Goal: Check status

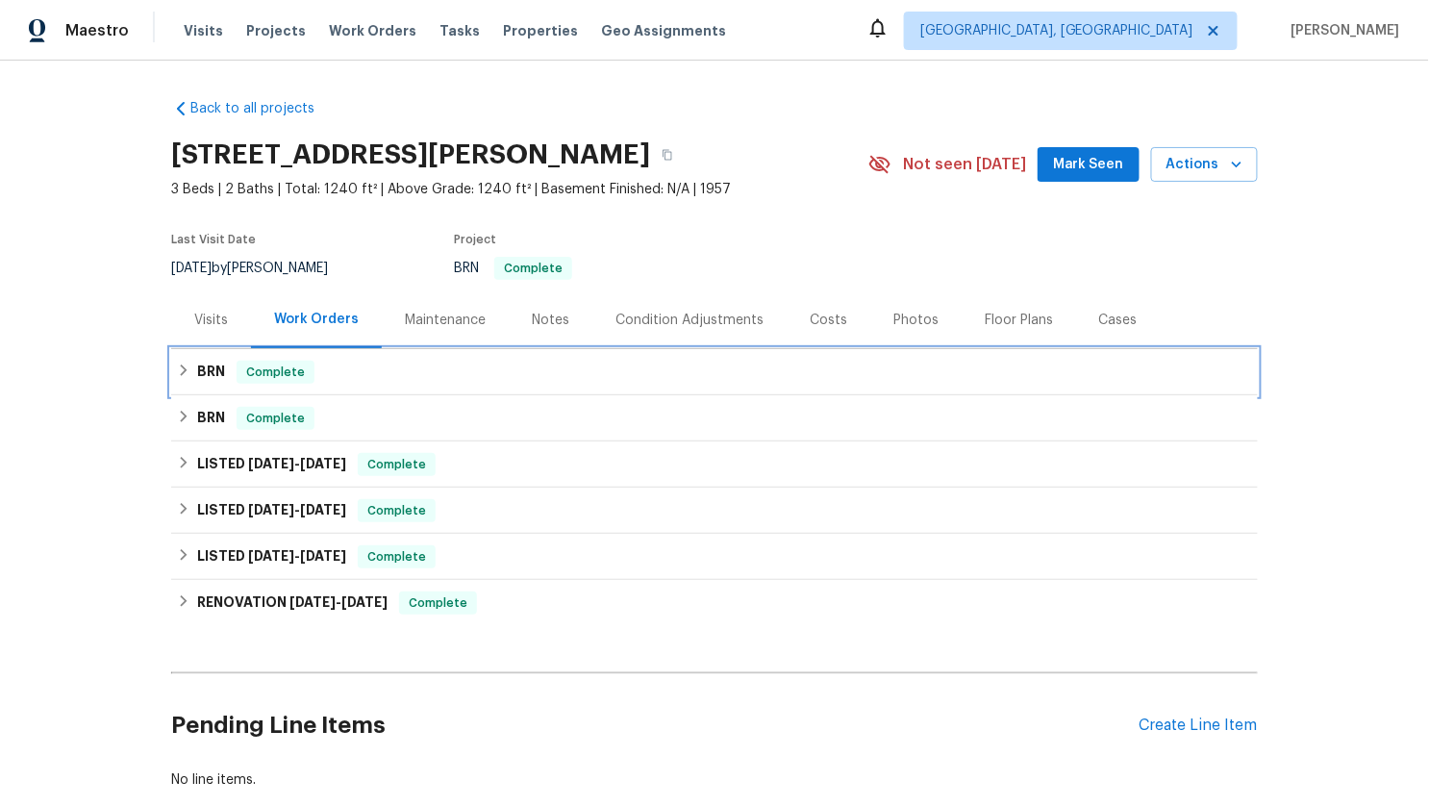
click at [184, 373] on div "BRN Complete" at bounding box center [714, 372] width 1075 height 23
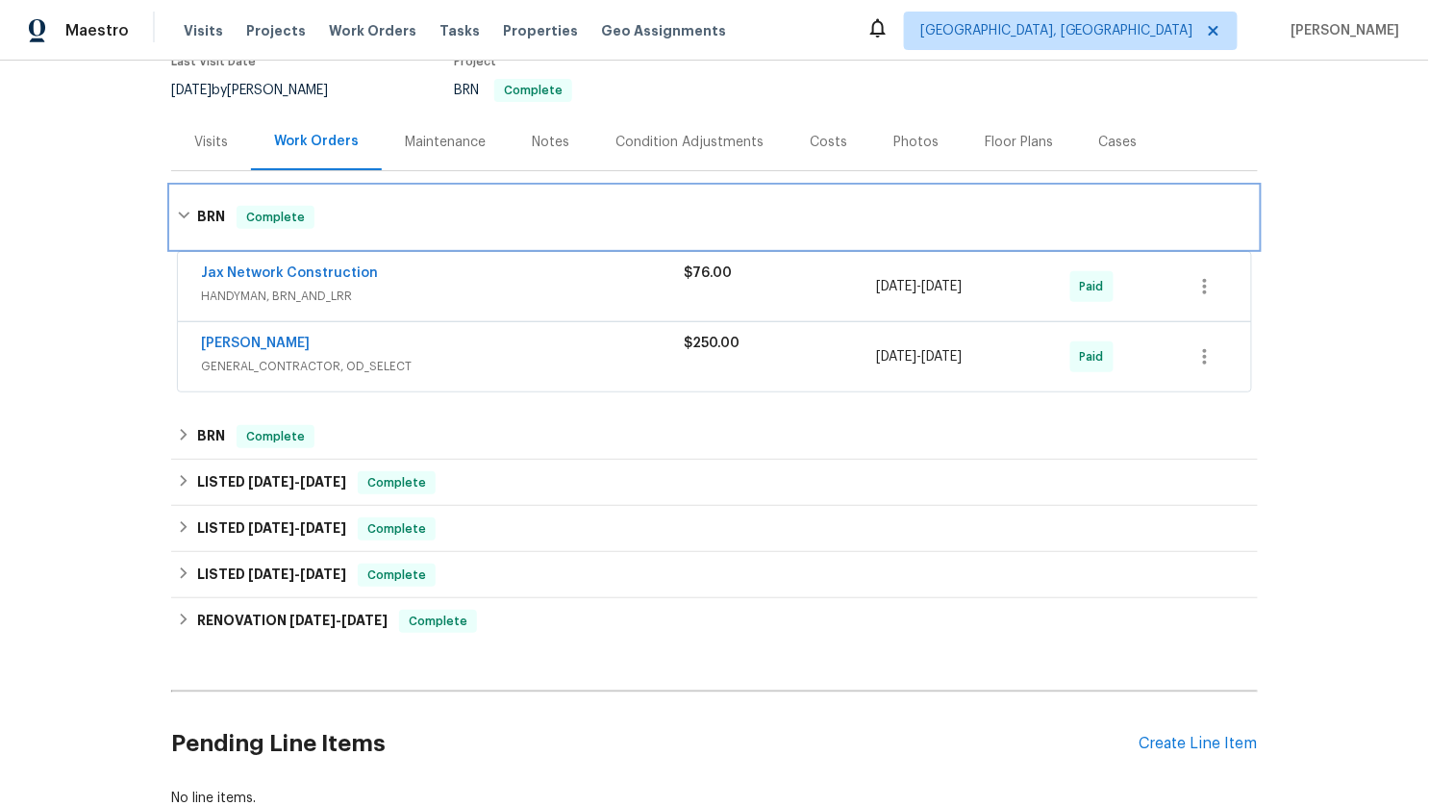
scroll to position [198, 0]
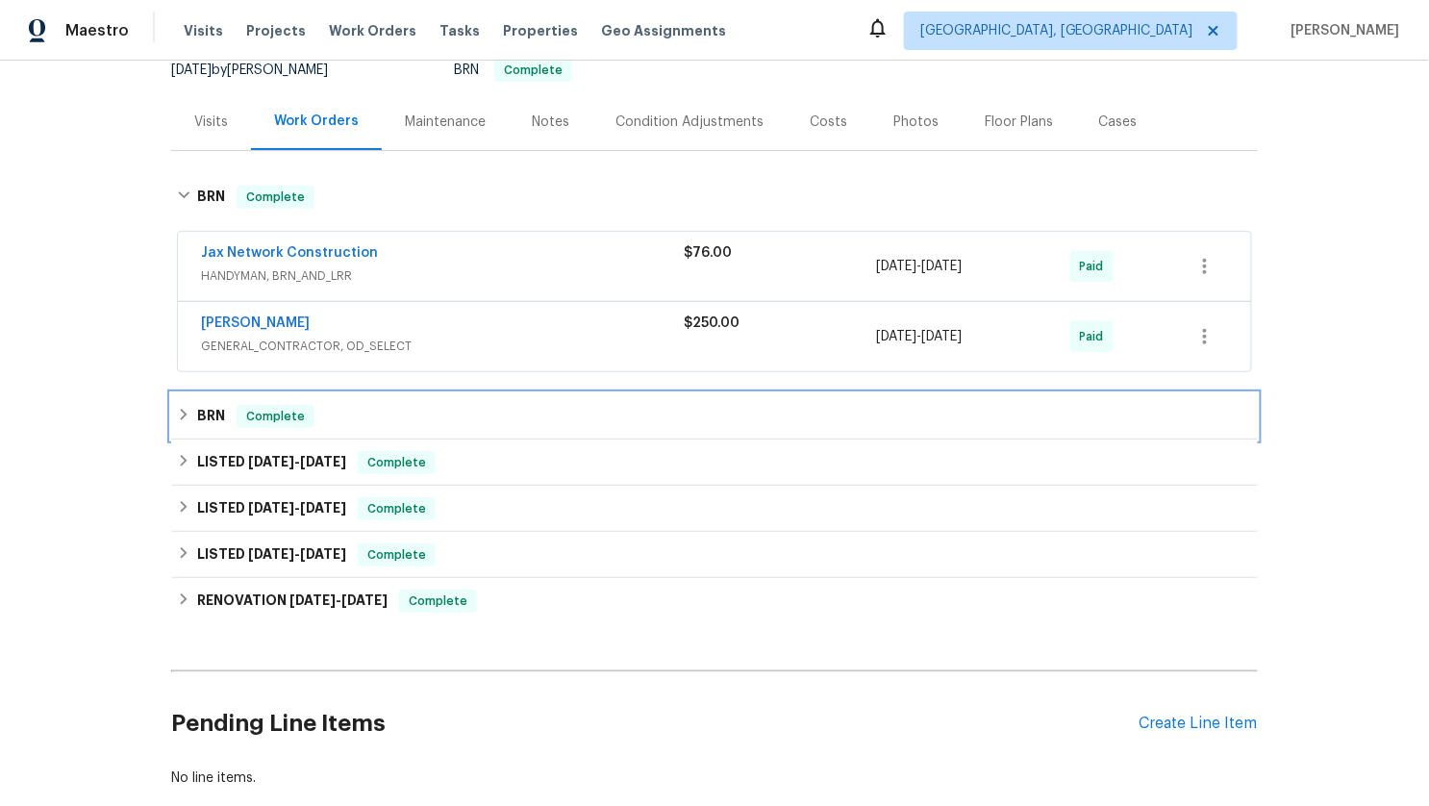
click at [177, 416] on icon at bounding box center [183, 414] width 13 height 13
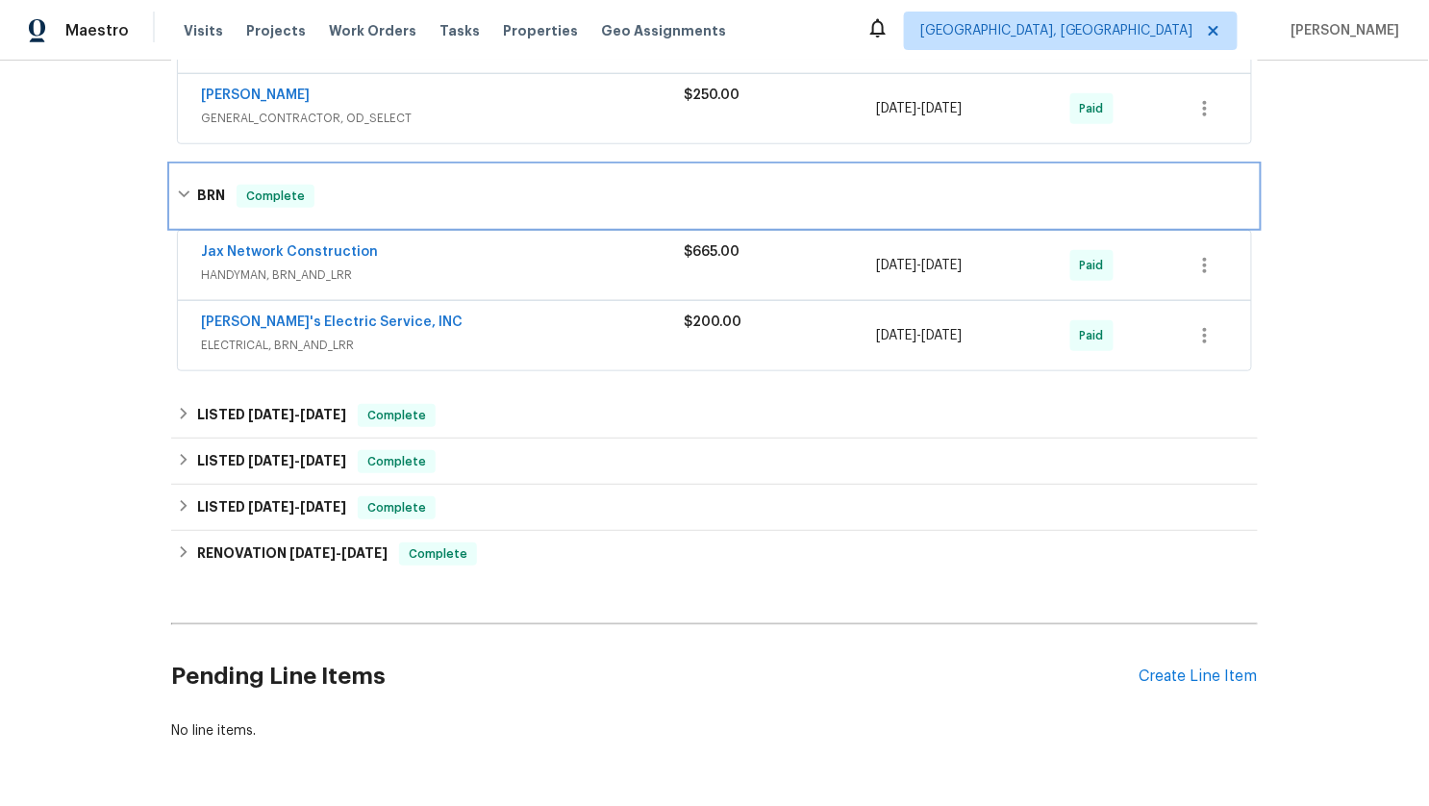
scroll to position [435, 0]
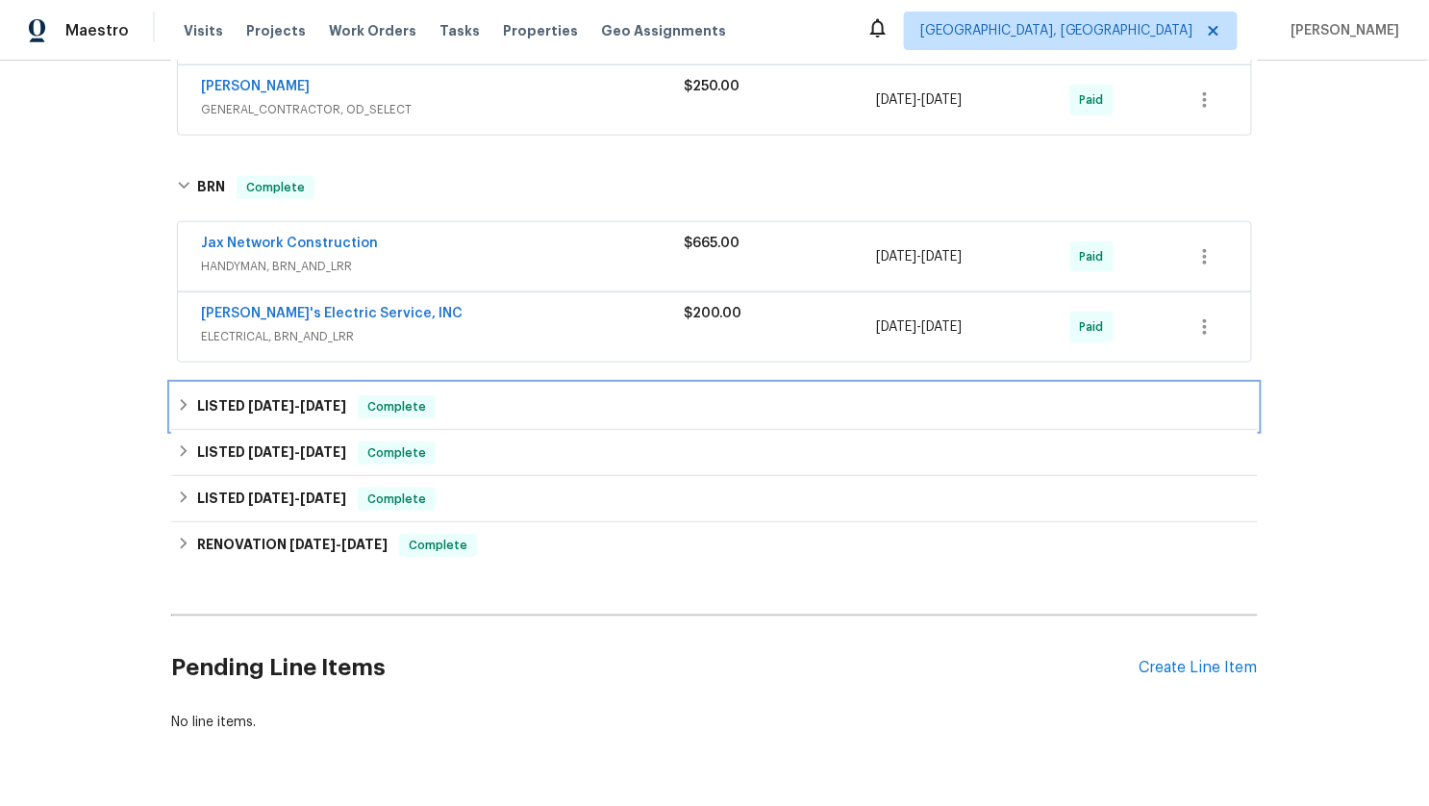
click at [180, 402] on icon at bounding box center [183, 404] width 13 height 13
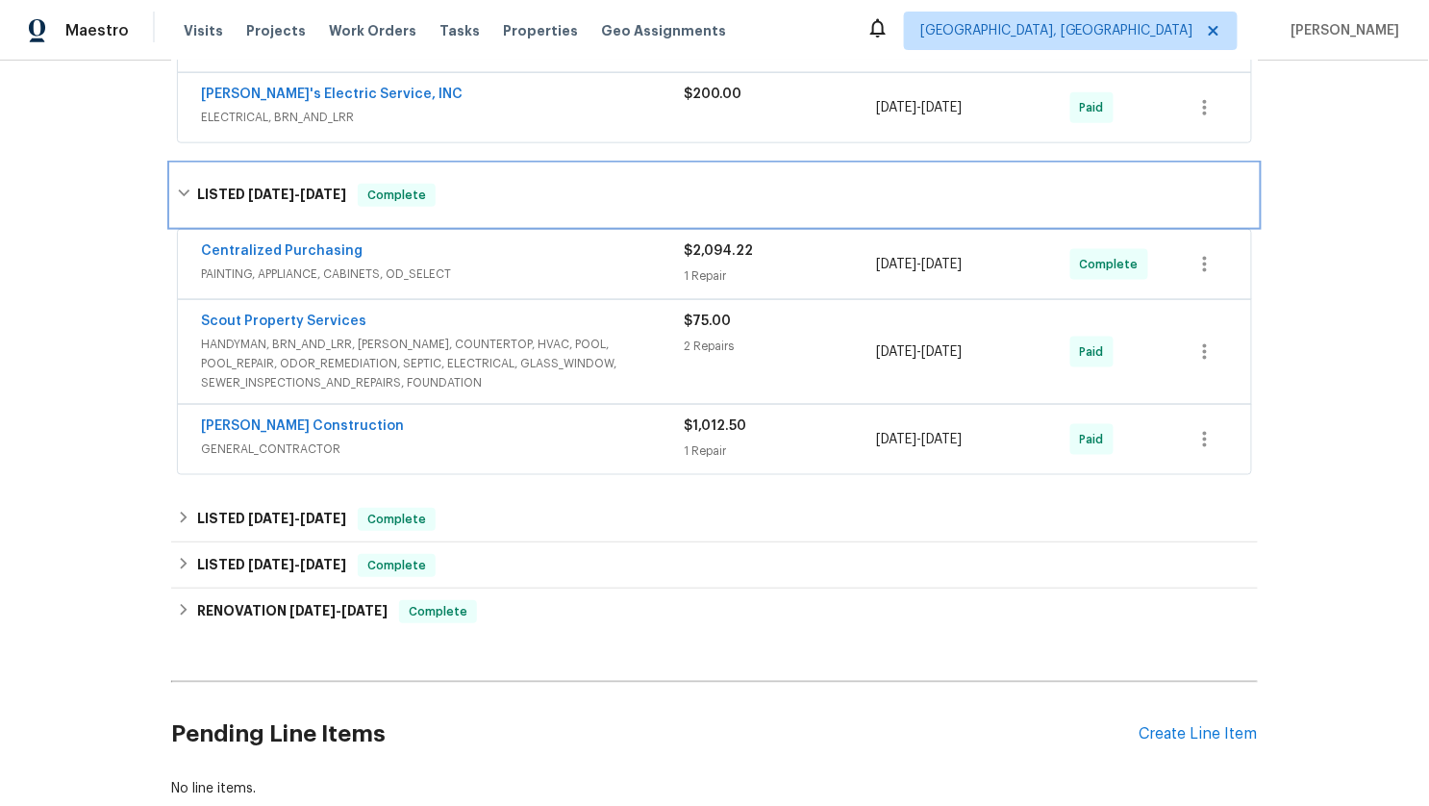
scroll to position [660, 0]
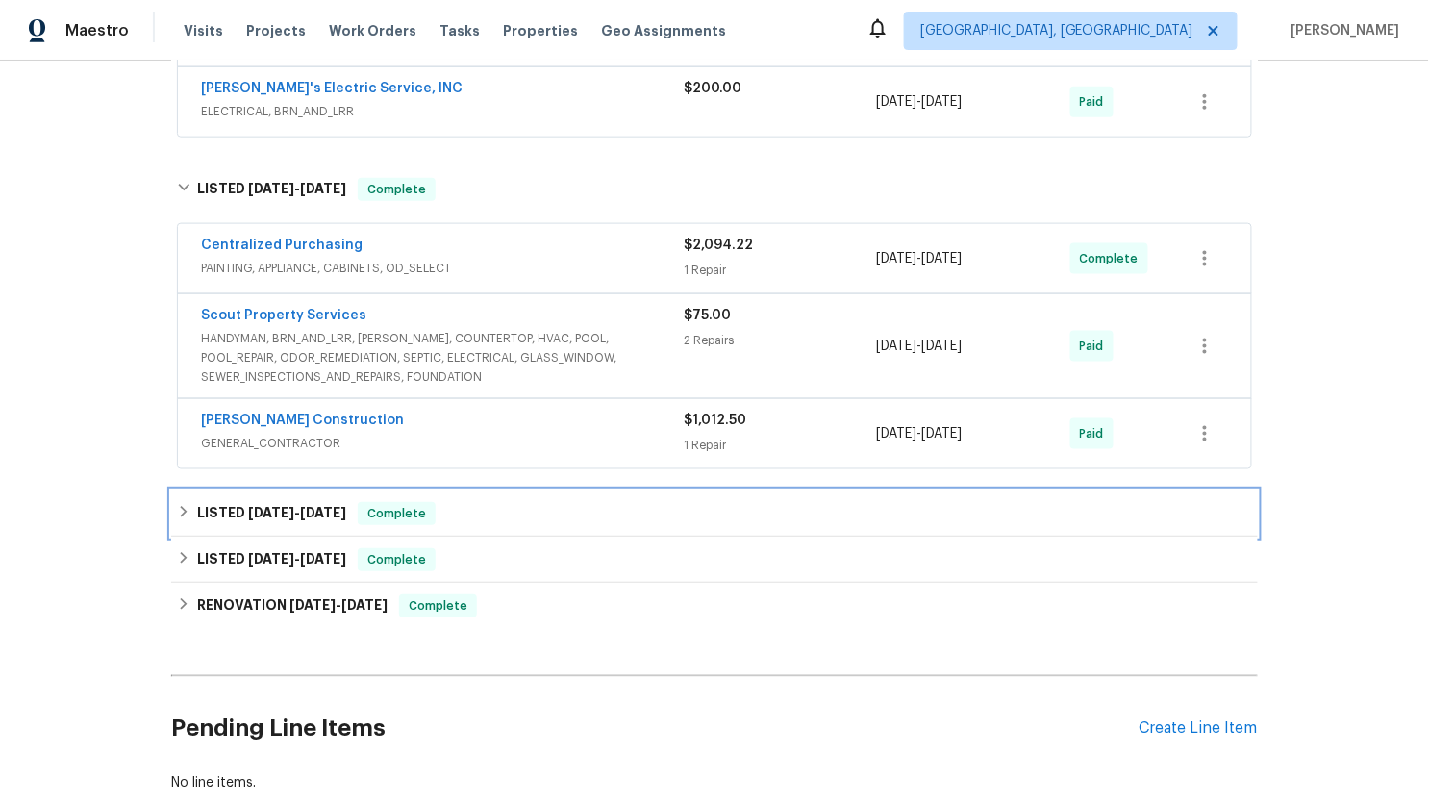
click at [178, 508] on icon at bounding box center [183, 511] width 13 height 13
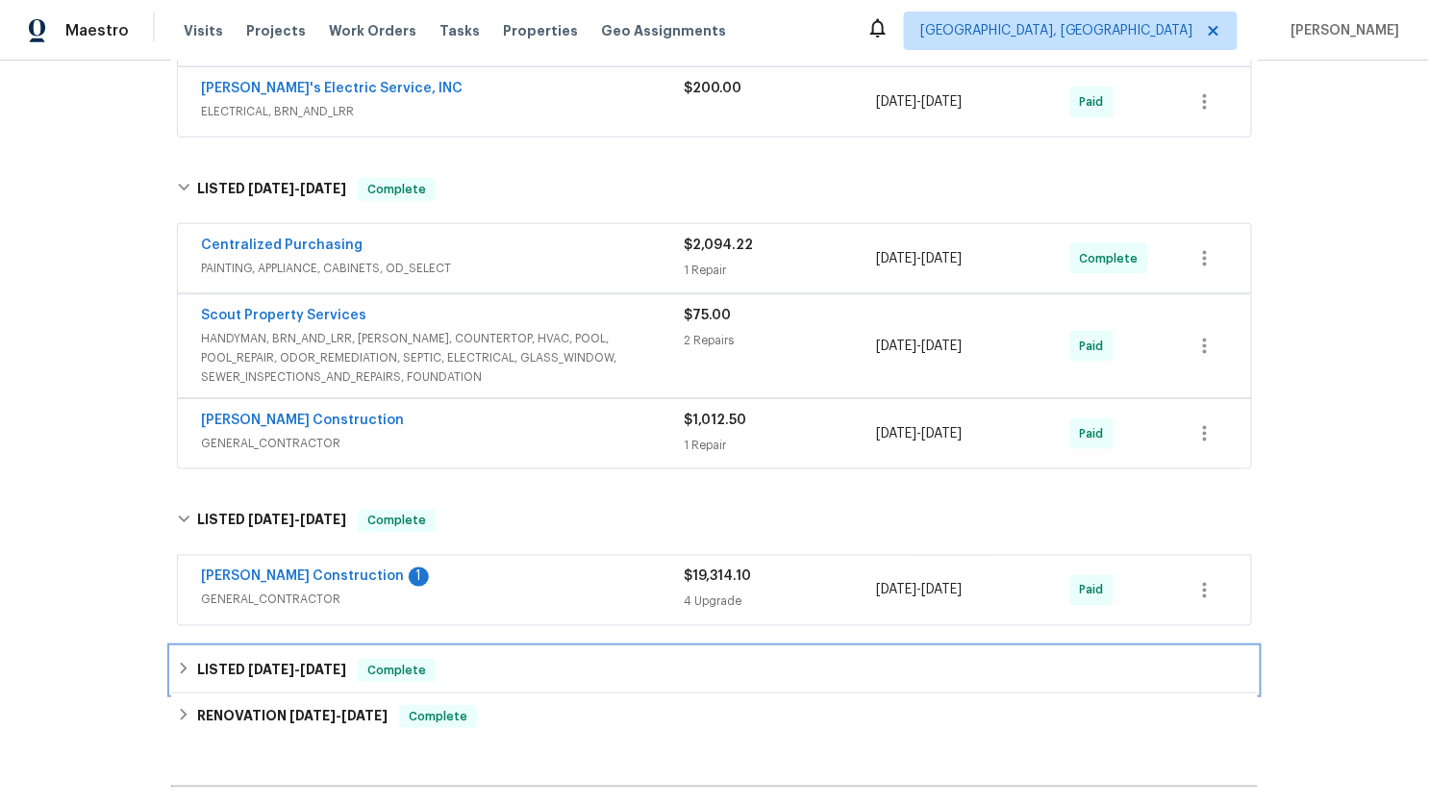
click at [181, 663] on icon at bounding box center [184, 669] width 7 height 12
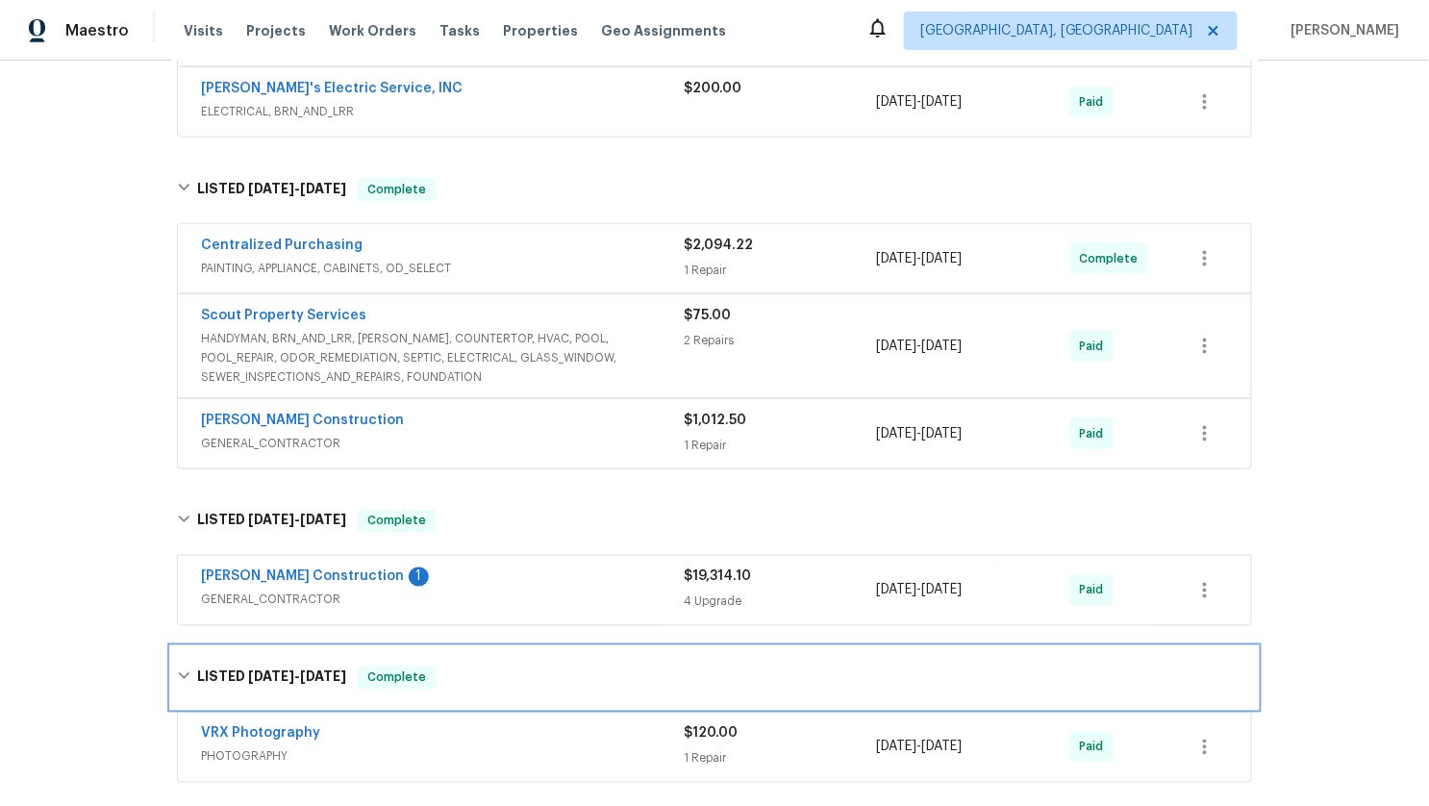
click at [176, 657] on div "LISTED [DATE] - [DATE] Complete" at bounding box center [714, 678] width 1087 height 62
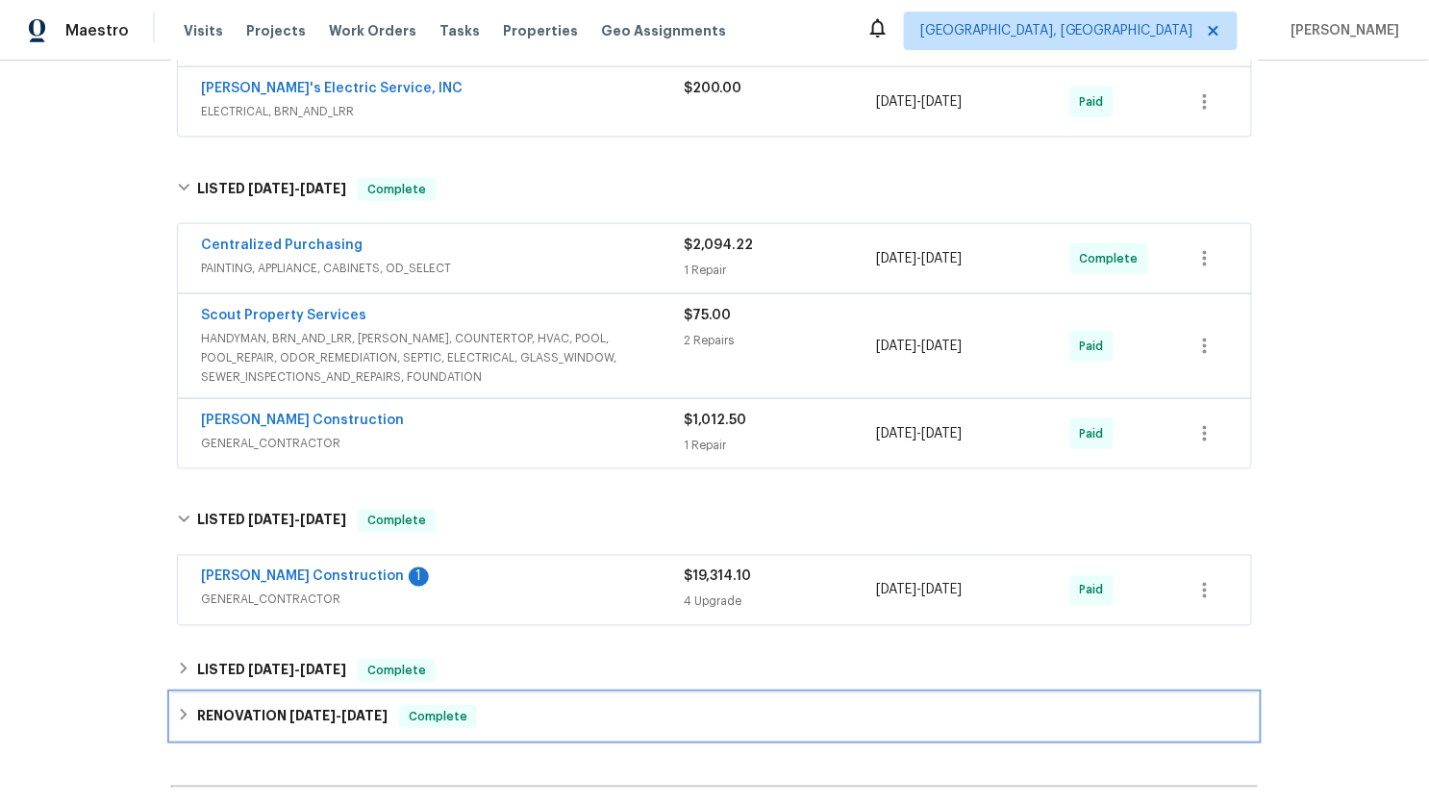
click at [177, 714] on icon at bounding box center [183, 714] width 13 height 13
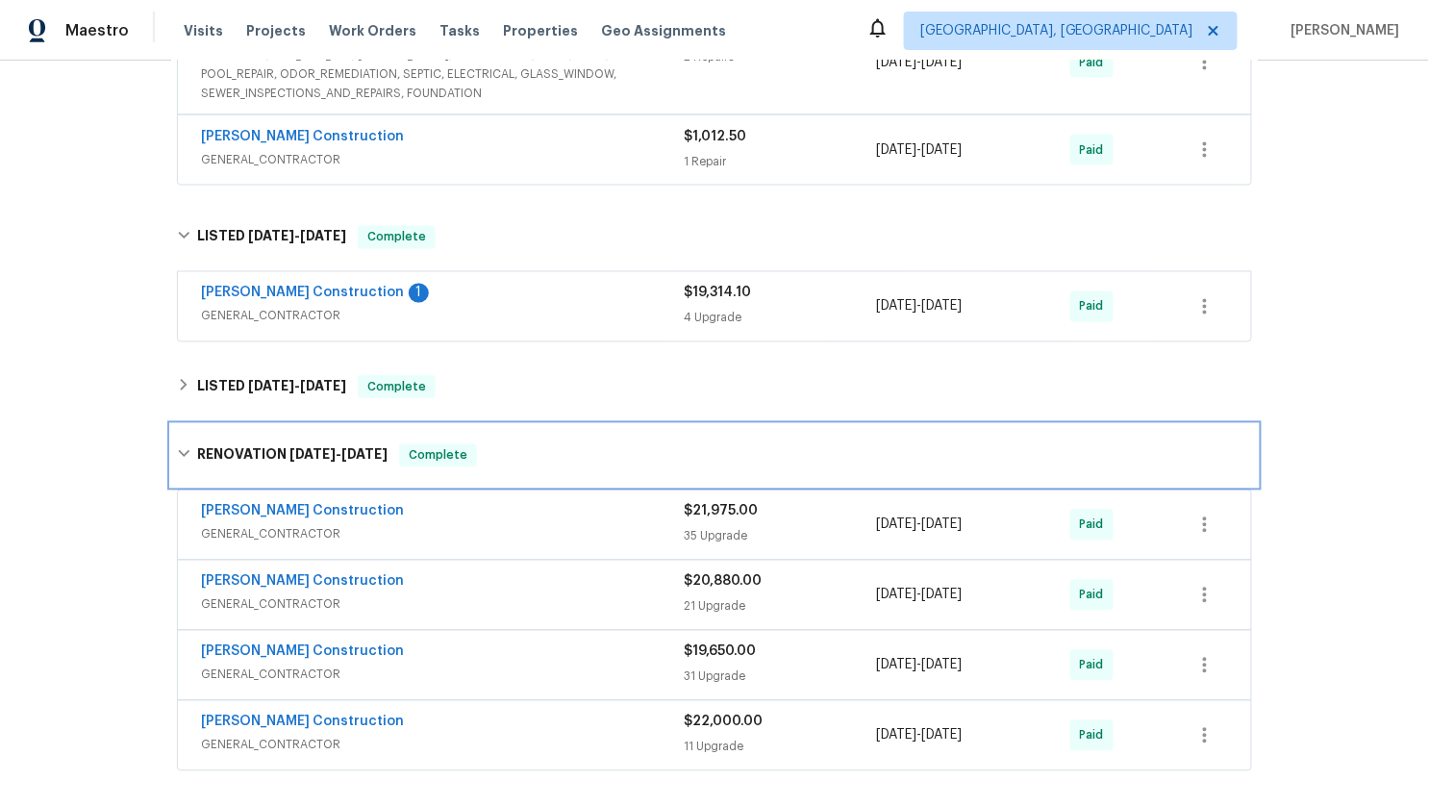
click at [178, 451] on icon at bounding box center [184, 454] width 12 height 7
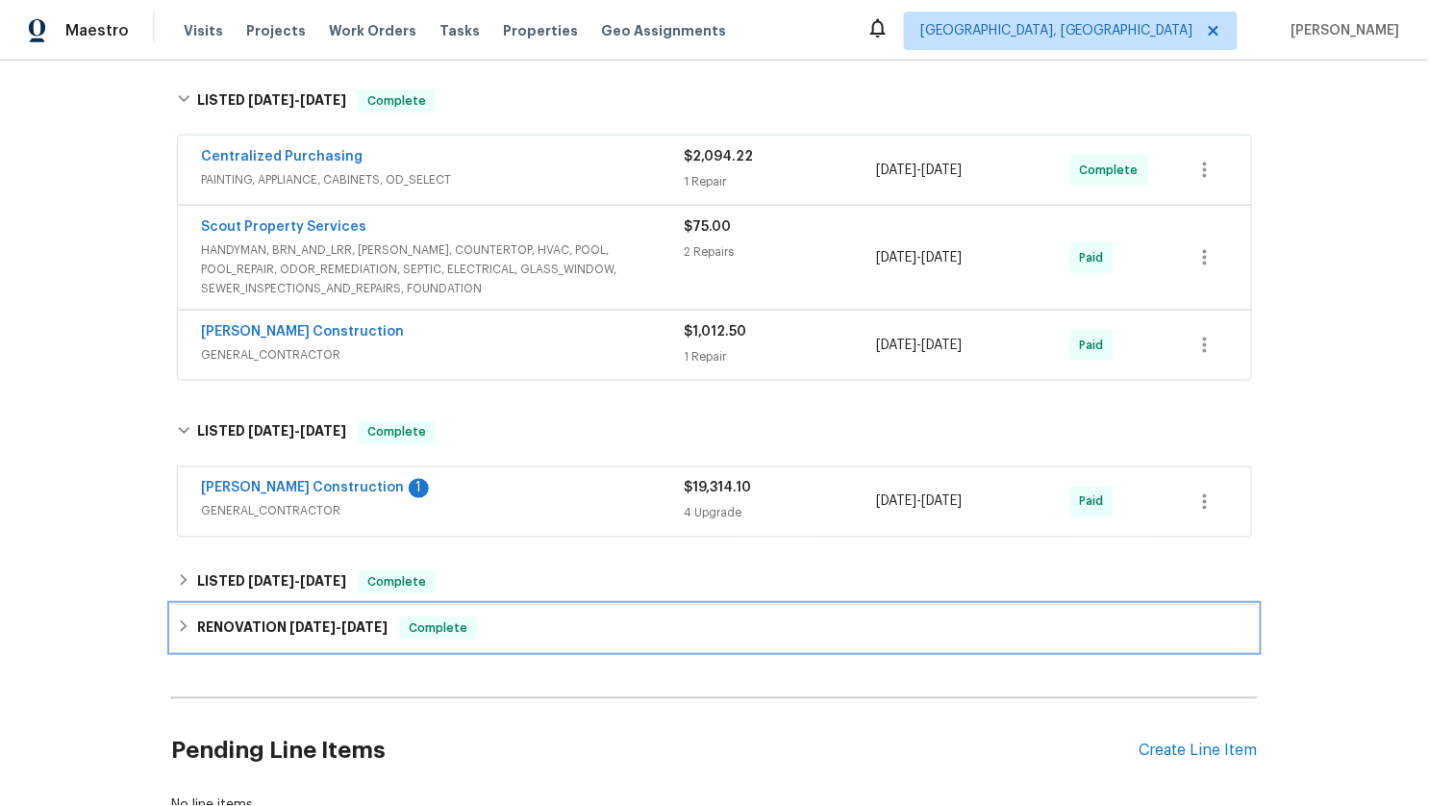
scroll to position [750, 0]
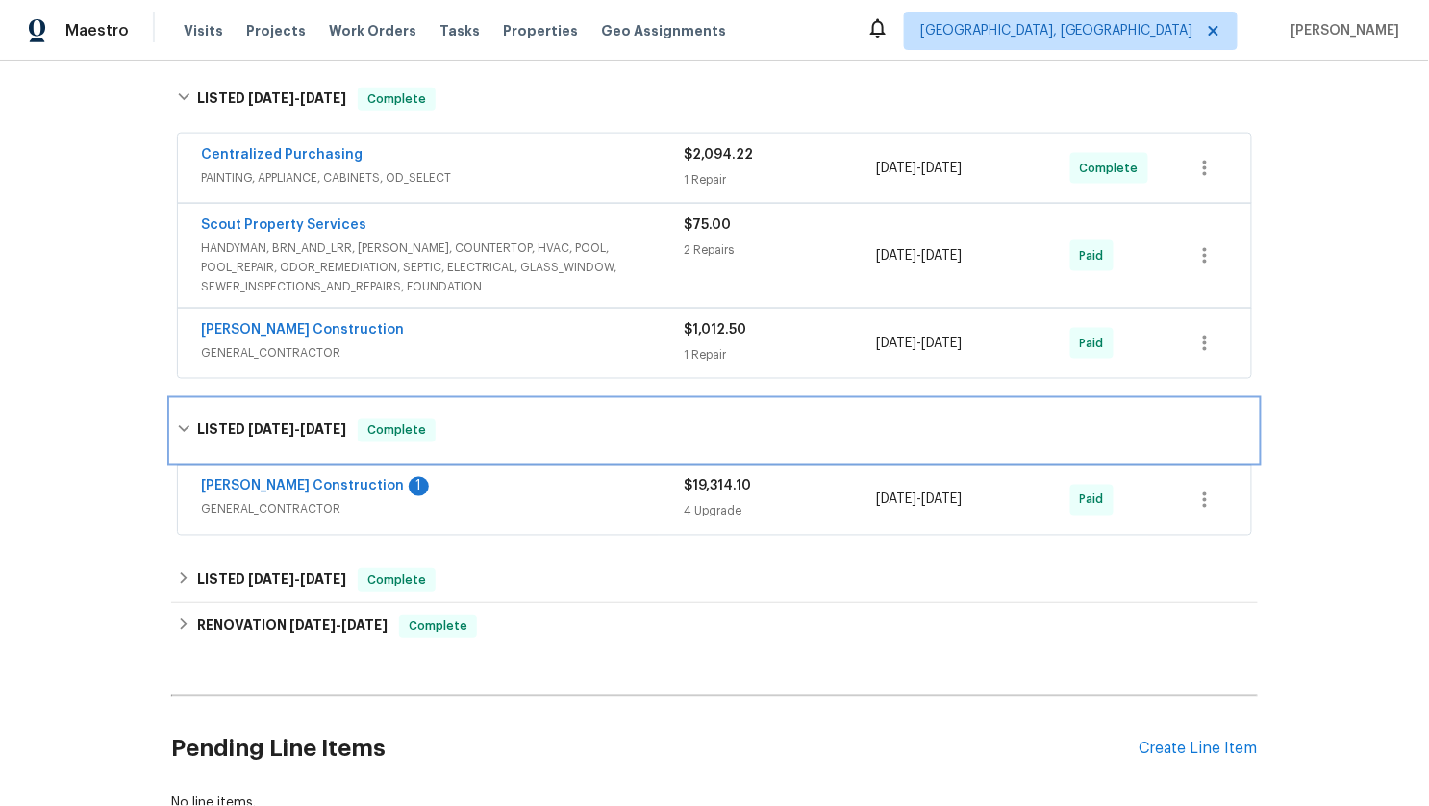
click at [171, 423] on div "LISTED [DATE] - [DATE] Complete" at bounding box center [714, 431] width 1087 height 62
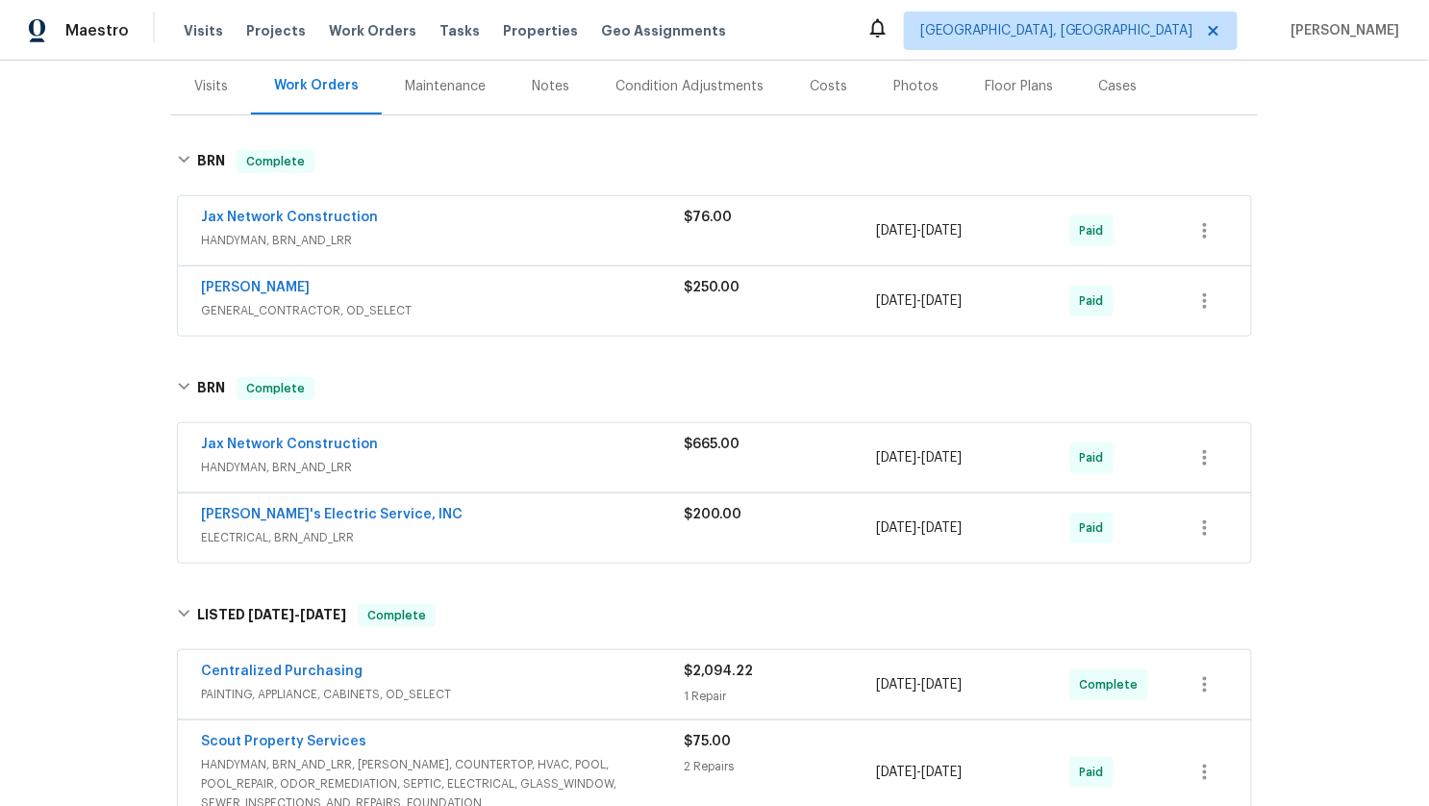
scroll to position [228, 0]
